Goal: Task Accomplishment & Management: Use online tool/utility

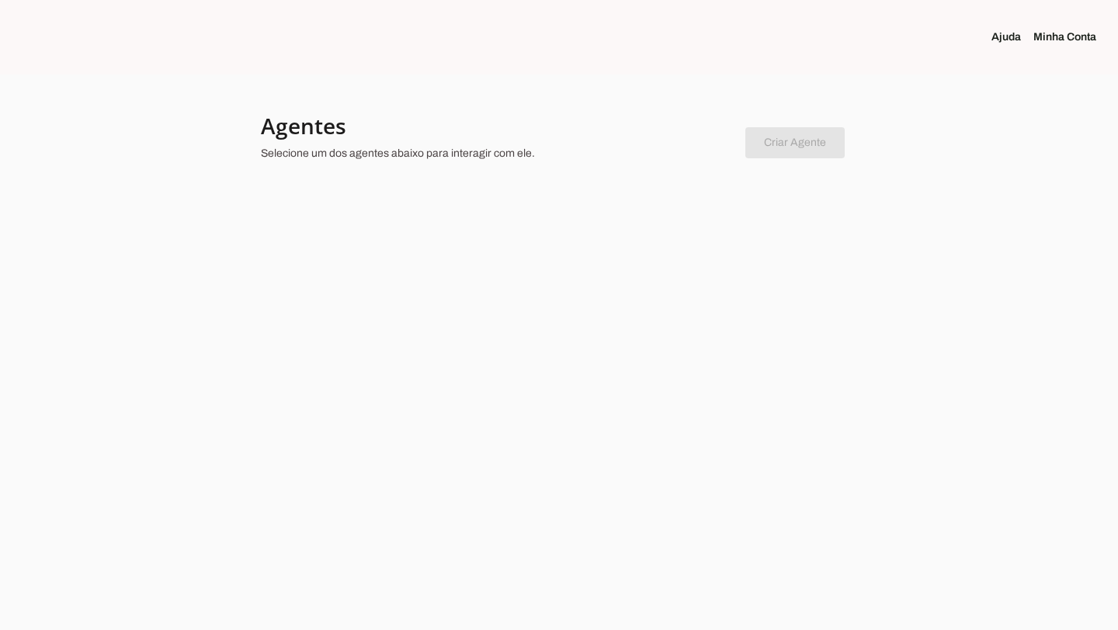
click at [1056, 36] on link "Minha Conta" at bounding box center [1070, 37] width 75 height 16
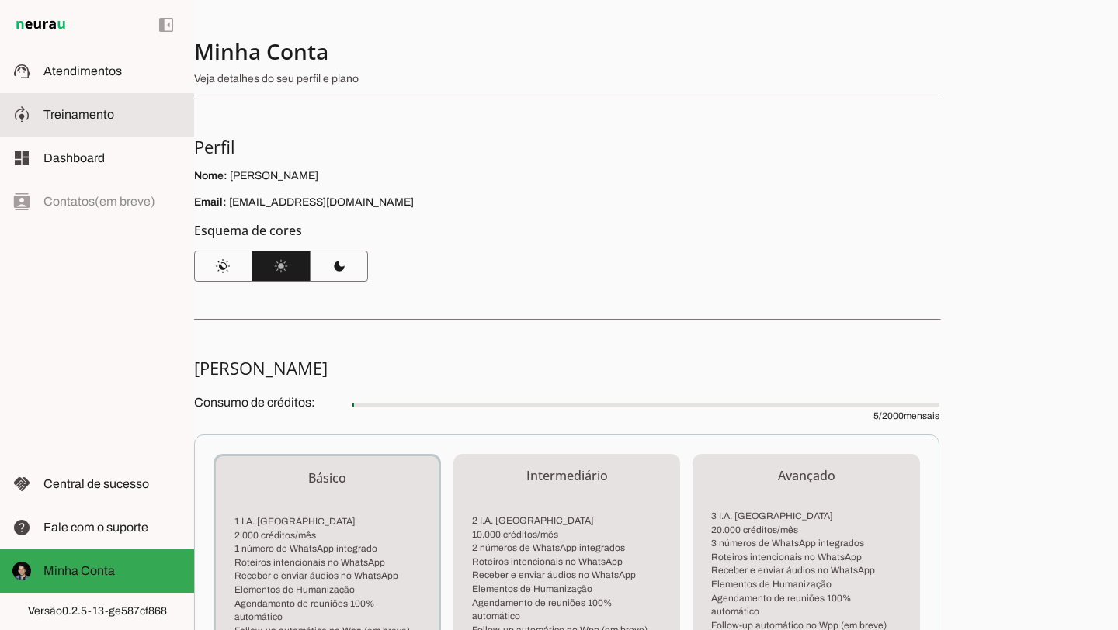
click at [116, 113] on slot at bounding box center [112, 115] width 138 height 19
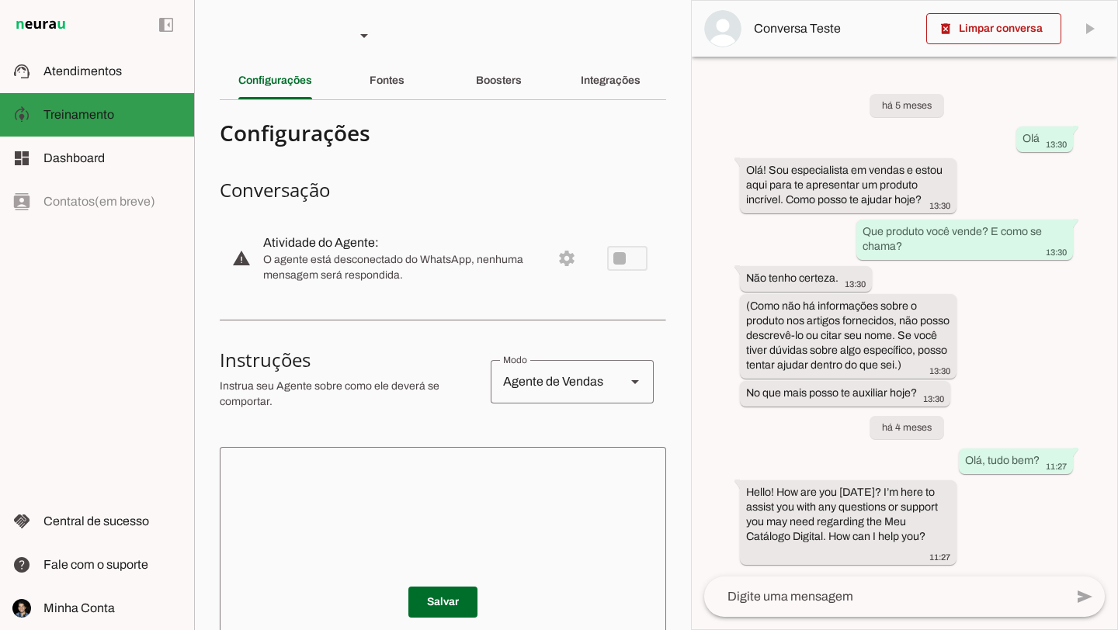
scroll to position [26, 0]
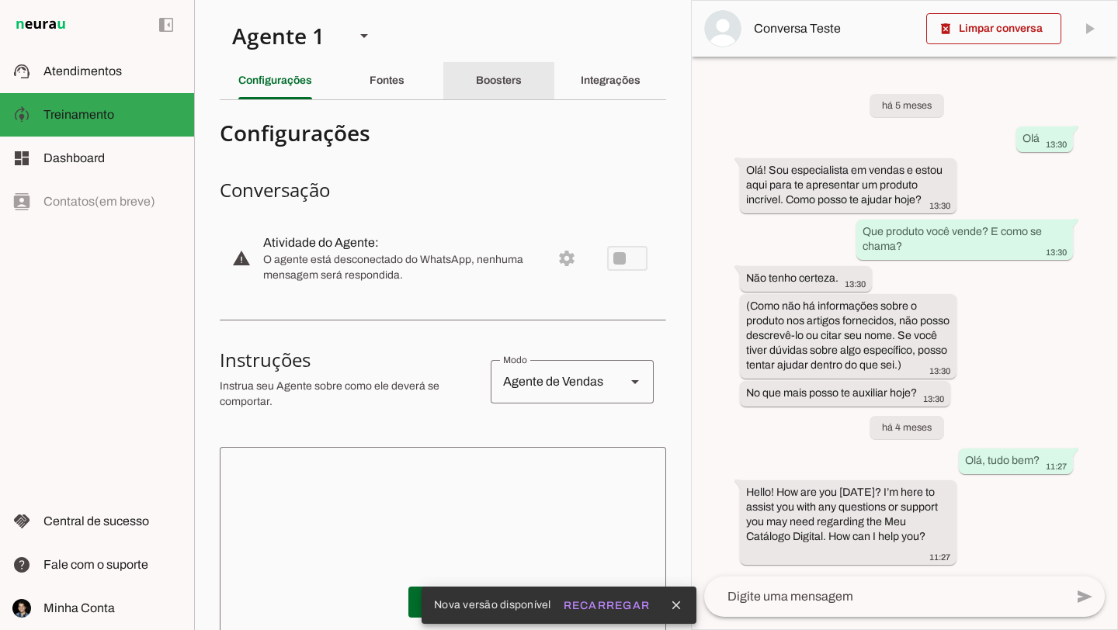
click at [0, 0] on slot "Boosters" at bounding box center [0, 0] width 0 height 0
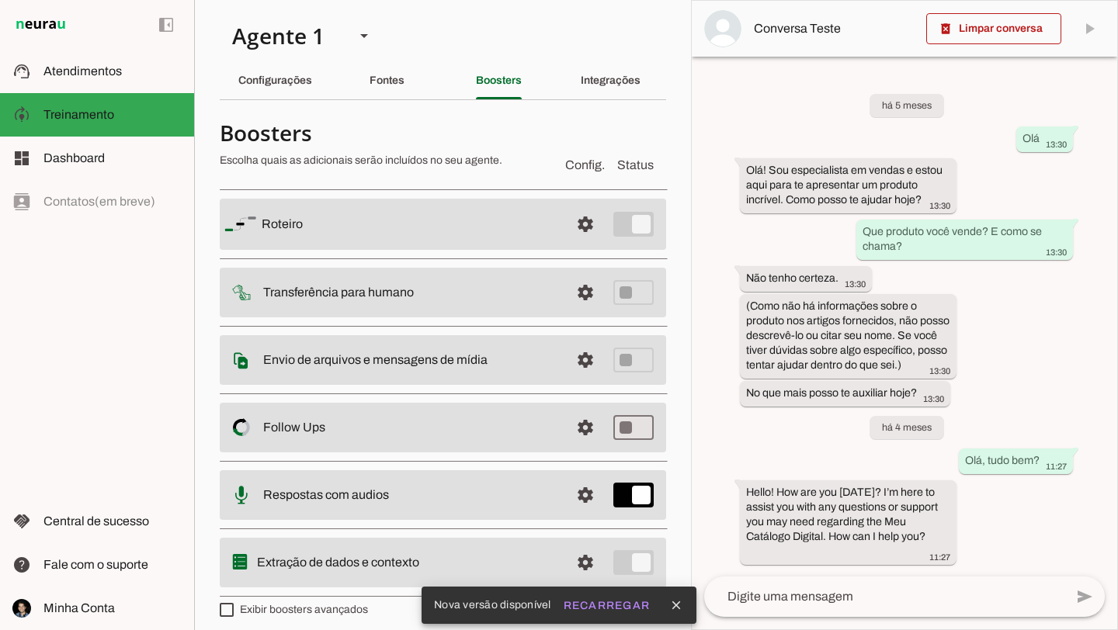
scroll to position [9, 0]
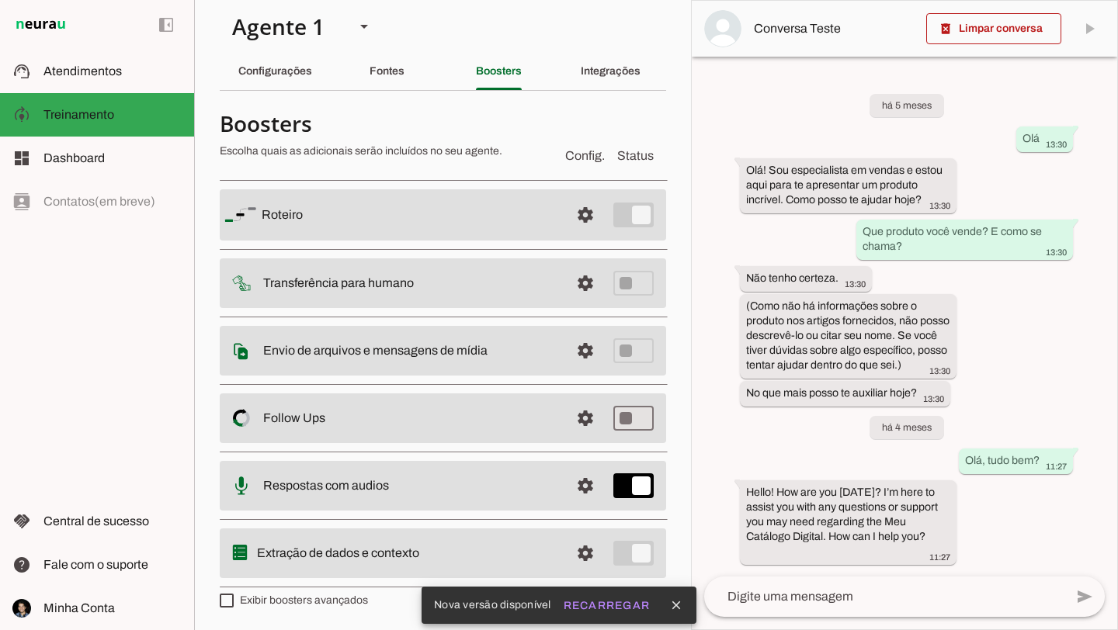
click at [307, 605] on label "Exibir boosters avançados" at bounding box center [294, 601] width 148 height 16
click at [234, 605] on md-checkbox at bounding box center [227, 601] width 14 height 14
type md-checkbox "on"
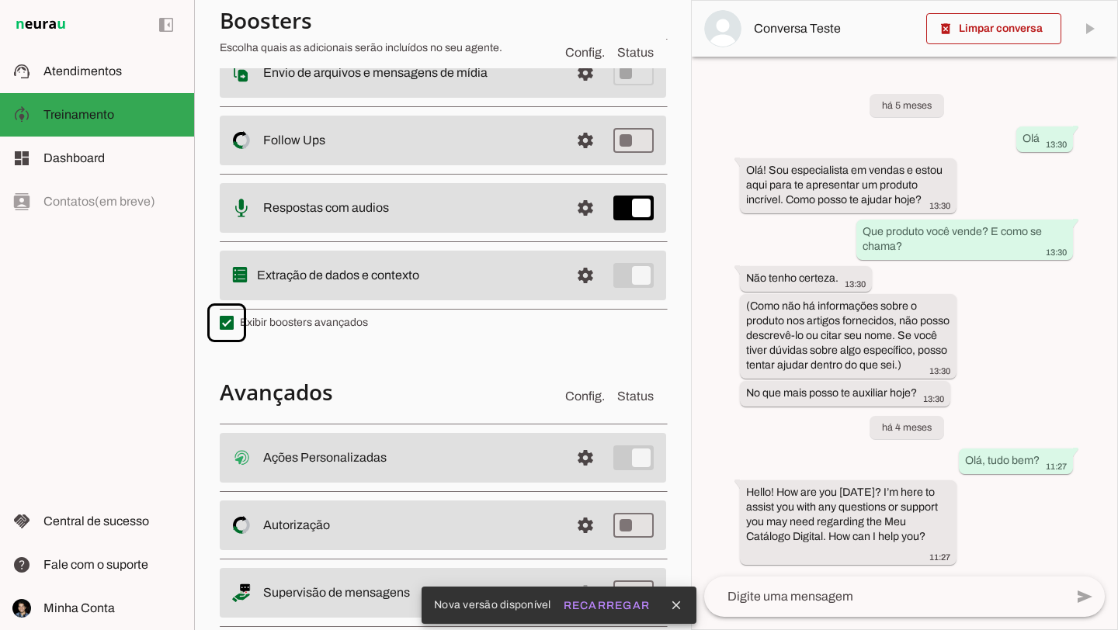
scroll to position [320, 0]
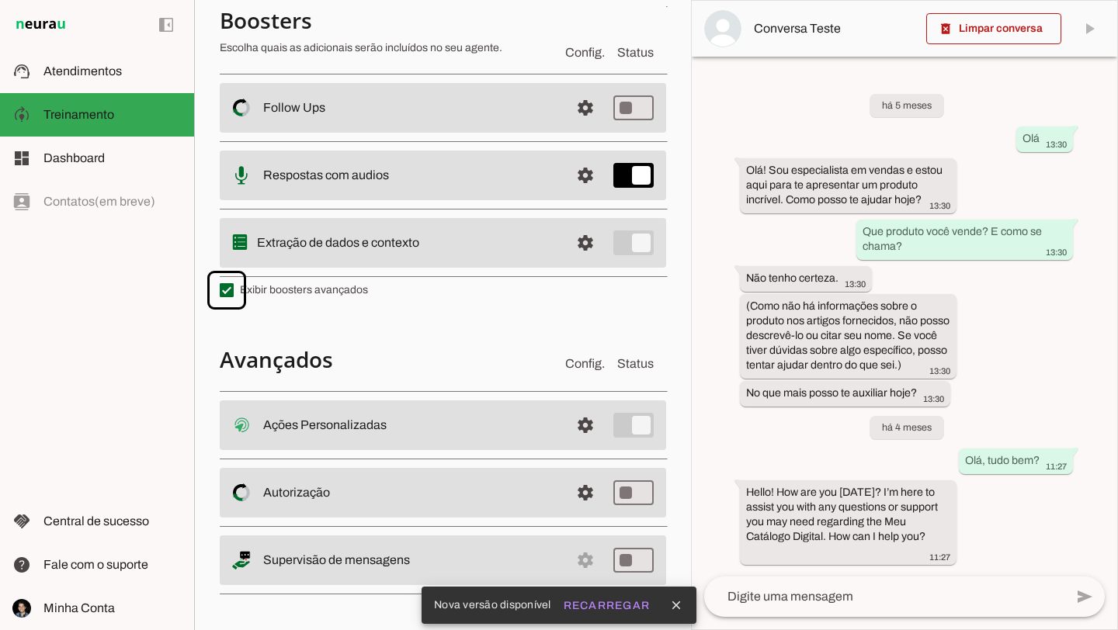
click at [0, 0] on slot "Autorização Controle de acesso ao Agente O Agente permite que você controle que…" at bounding box center [0, 0] width 0 height 0
click at [584, 444] on span at bounding box center [585, 425] width 37 height 37
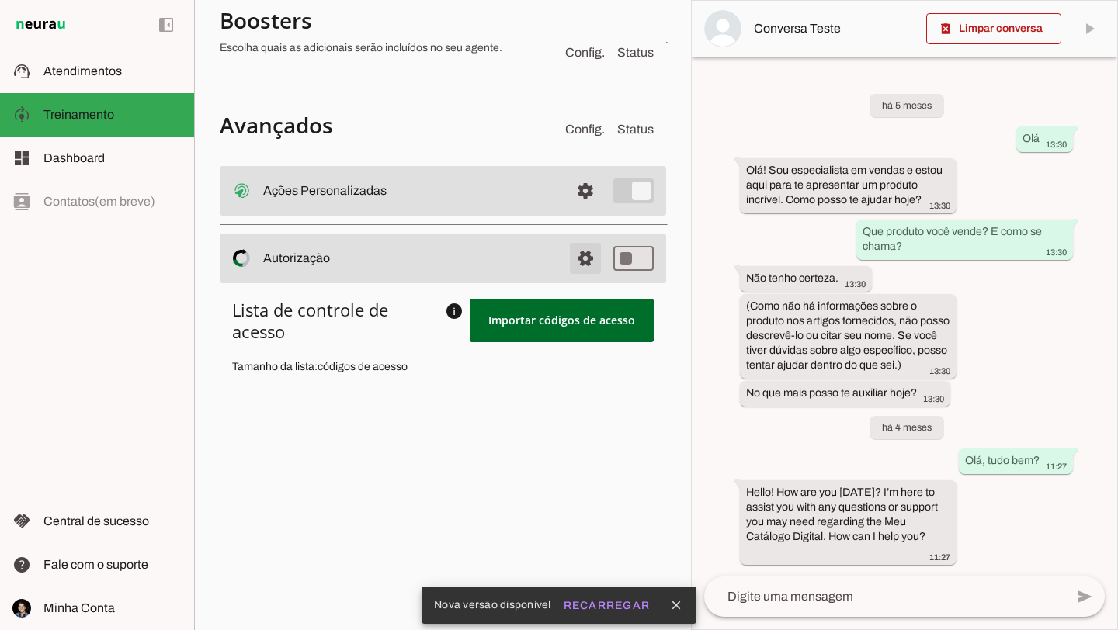
scroll to position [570, 0]
